Goal: Navigation & Orientation: Find specific page/section

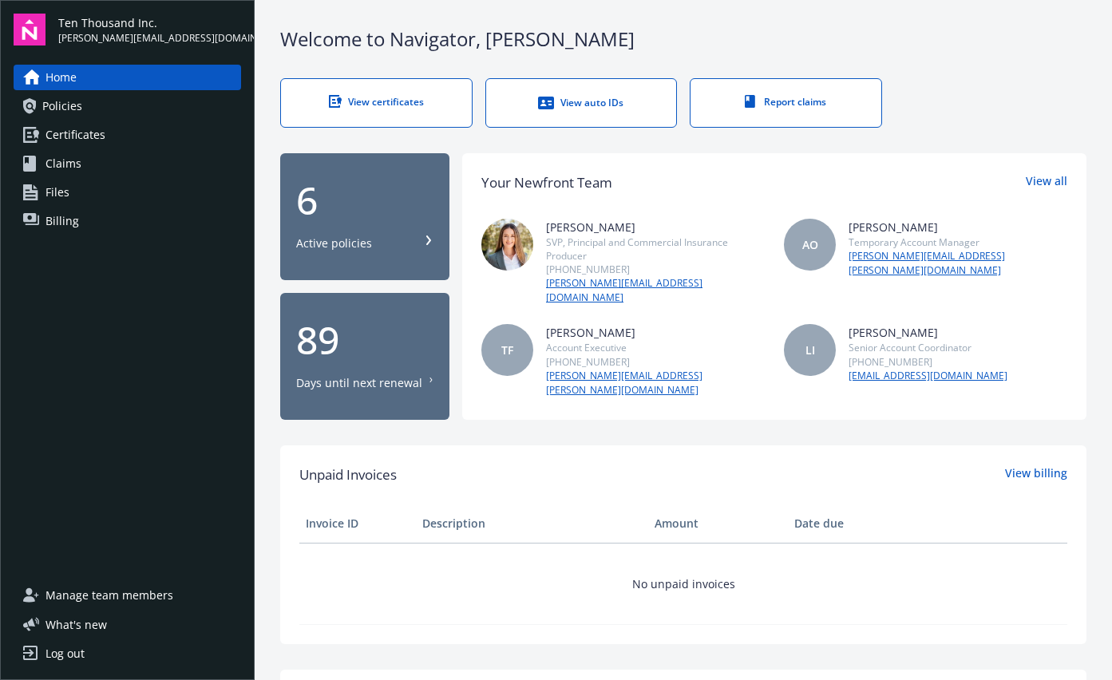
click at [80, 218] on link "Billing" at bounding box center [128, 221] width 228 height 26
